Goal: Check status: Check status

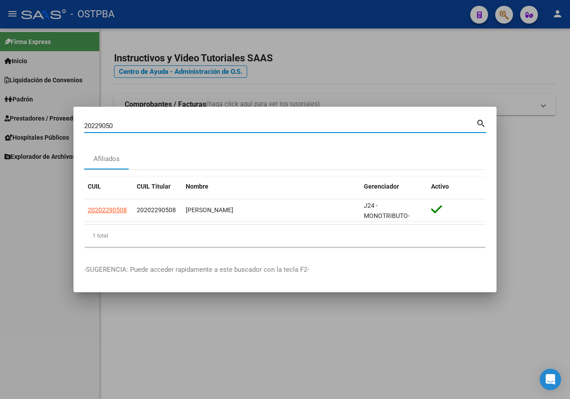
click at [123, 131] on div "20229050 Buscar (apellido, dni, cuil, [PERSON_NAME], cuit, obra social)" at bounding box center [280, 125] width 392 height 13
click at [0, 133] on div "20229050 Buscar (apellido, dni, cuil, nro traspaso, cuit, obra social) search A…" at bounding box center [285, 199] width 570 height 399
paste input "3814243"
type input "38142430"
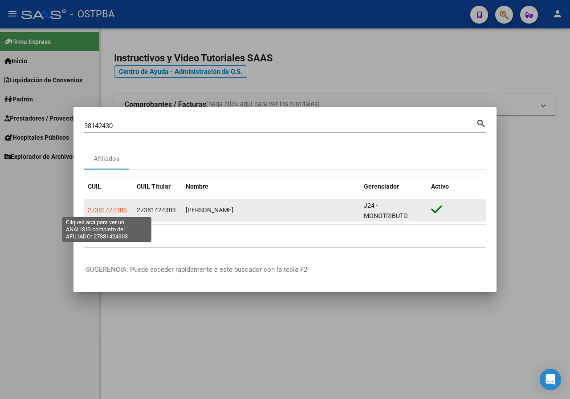
click at [117, 210] on span "27381424303" at bounding box center [107, 210] width 39 height 7
type textarea "27381424303"
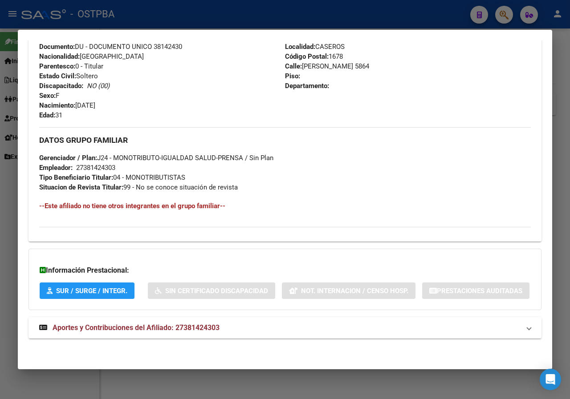
scroll to position [363, 0]
click at [0, 204] on div at bounding box center [285, 199] width 570 height 399
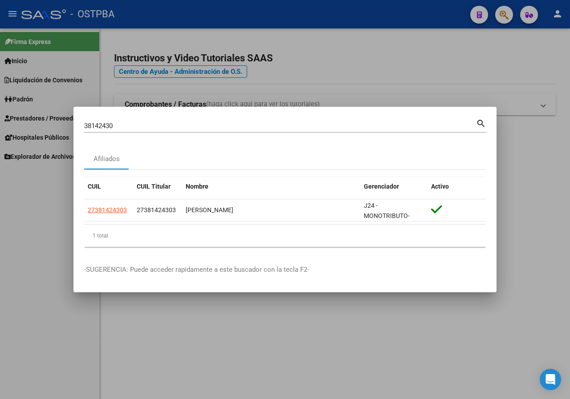
drag, startPoint x: 134, startPoint y: 128, endPoint x: 0, endPoint y: 129, distance: 134.4
click at [0, 129] on div "38142430 Buscar (apellido, dni, cuil, nro traspaso, cuit, obra social) search A…" at bounding box center [285, 199] width 570 height 399
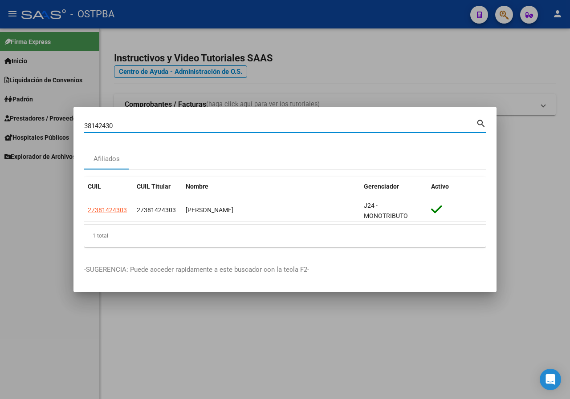
paste input "40352078"
type input "40352078"
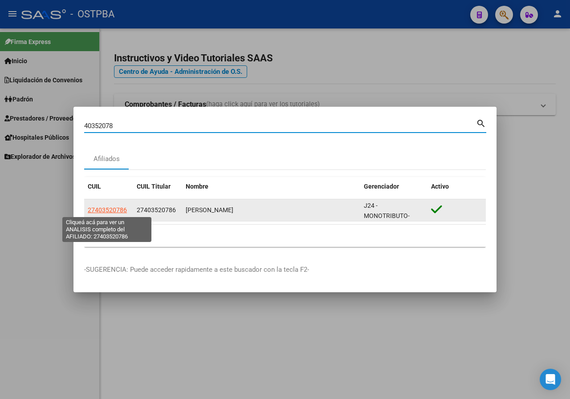
click at [104, 212] on span "27403520786" at bounding box center [107, 210] width 39 height 7
type textarea "27403520786"
